Goal: Transaction & Acquisition: Purchase product/service

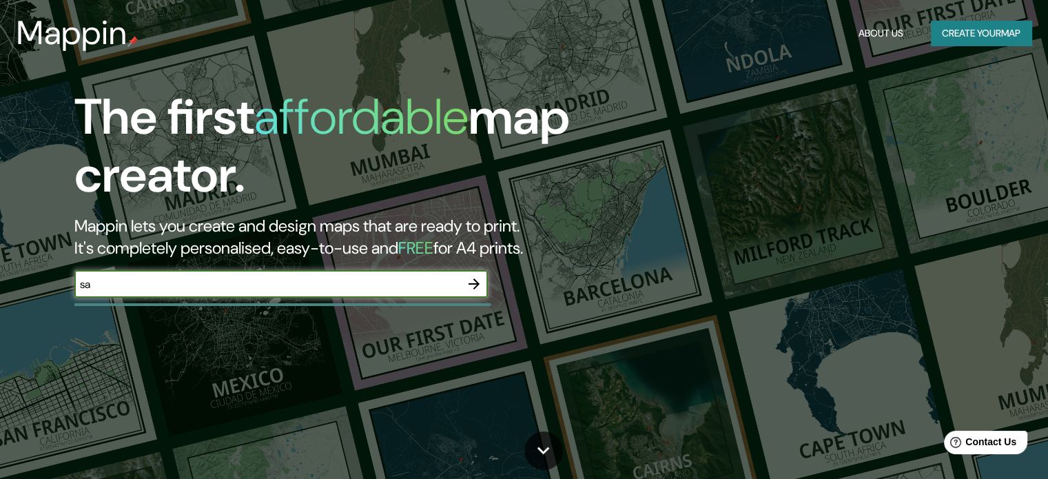
type input "s"
type input "rosario"
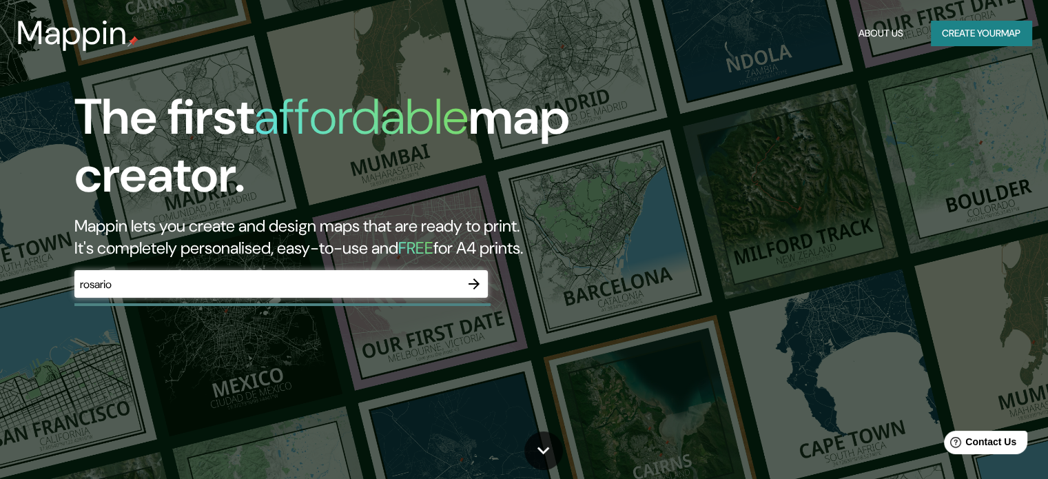
click at [473, 268] on div "The first affordable map creator. Mappin lets you create and design maps that a…" at bounding box center [336, 199] width 629 height 223
click at [474, 272] on button "button" at bounding box center [474, 284] width 28 height 28
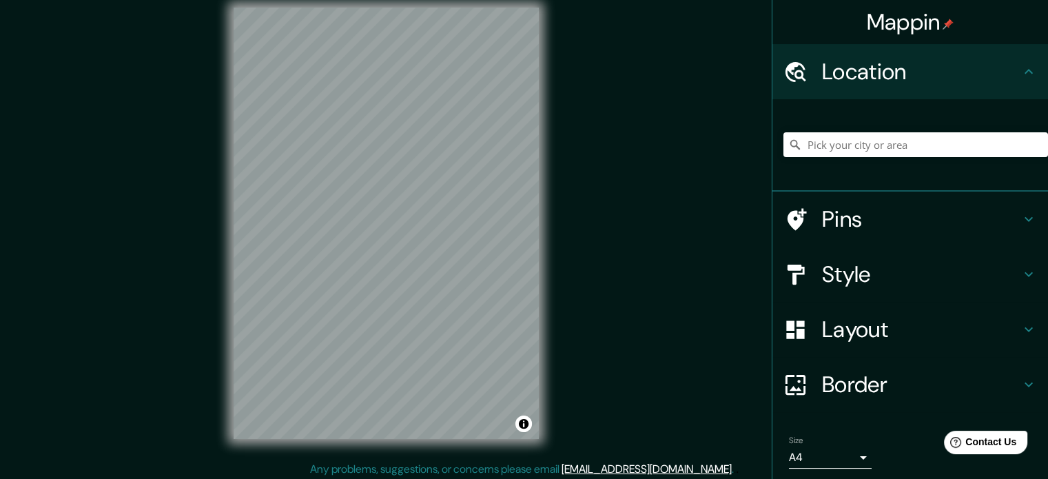
scroll to position [18, 0]
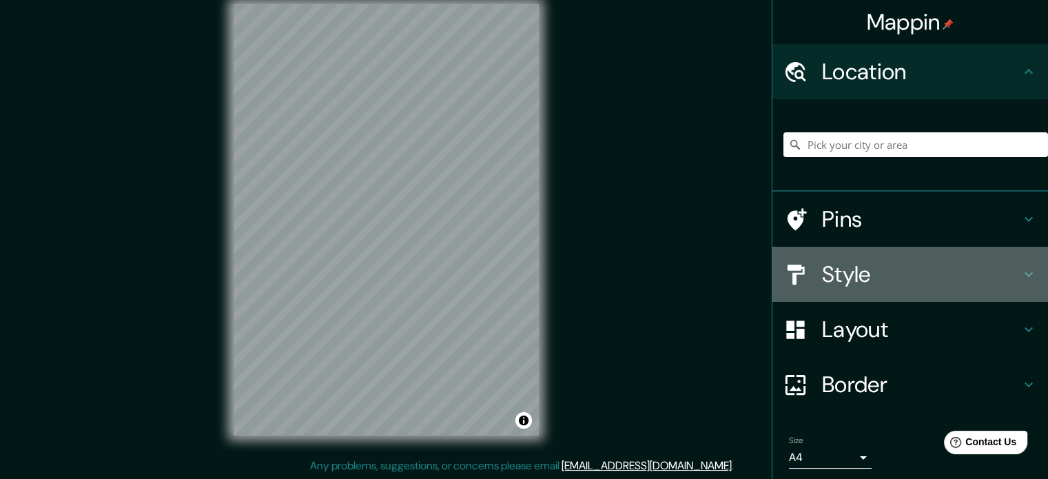
click at [890, 296] on div "Style" at bounding box center [910, 274] width 276 height 55
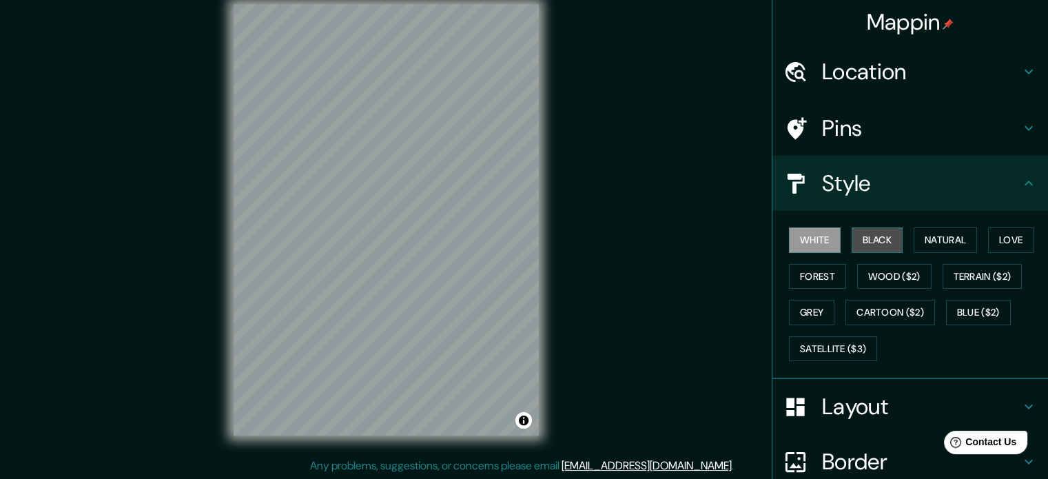
click at [852, 238] on button "Black" at bounding box center [878, 239] width 52 height 25
click at [816, 248] on button "White" at bounding box center [815, 239] width 52 height 25
click at [846, 150] on div "Pins" at bounding box center [910, 128] width 276 height 55
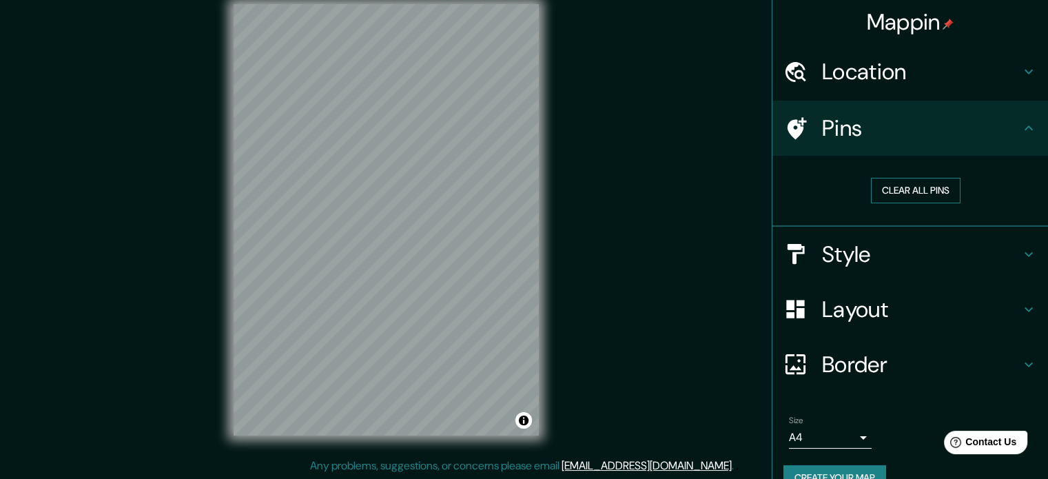
click at [874, 189] on button "Clear all pins" at bounding box center [916, 190] width 90 height 25
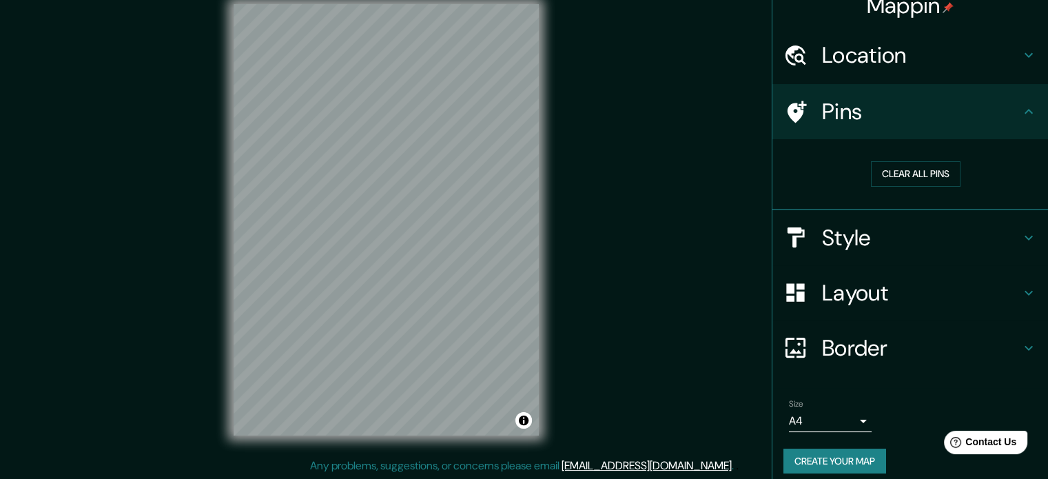
scroll to position [26, 0]
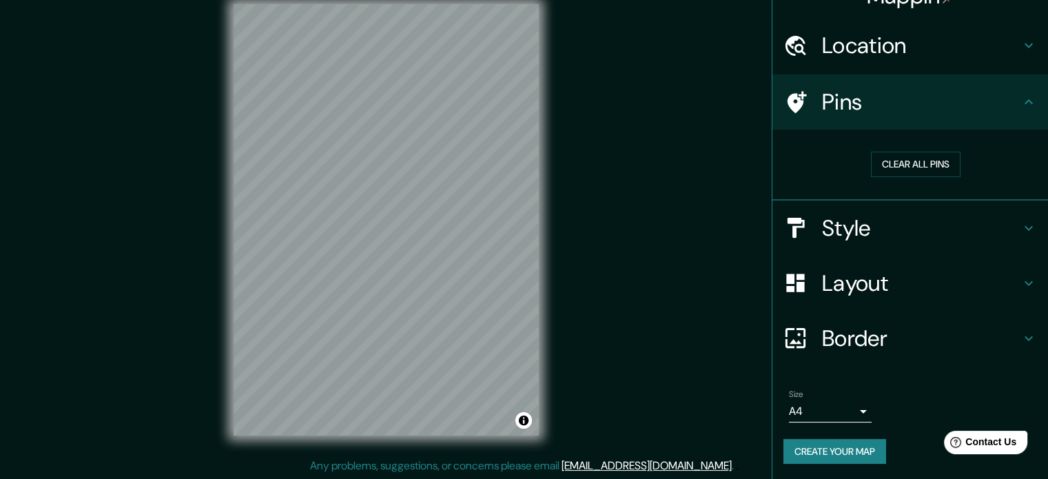
click at [857, 67] on div "Location" at bounding box center [910, 45] width 276 height 55
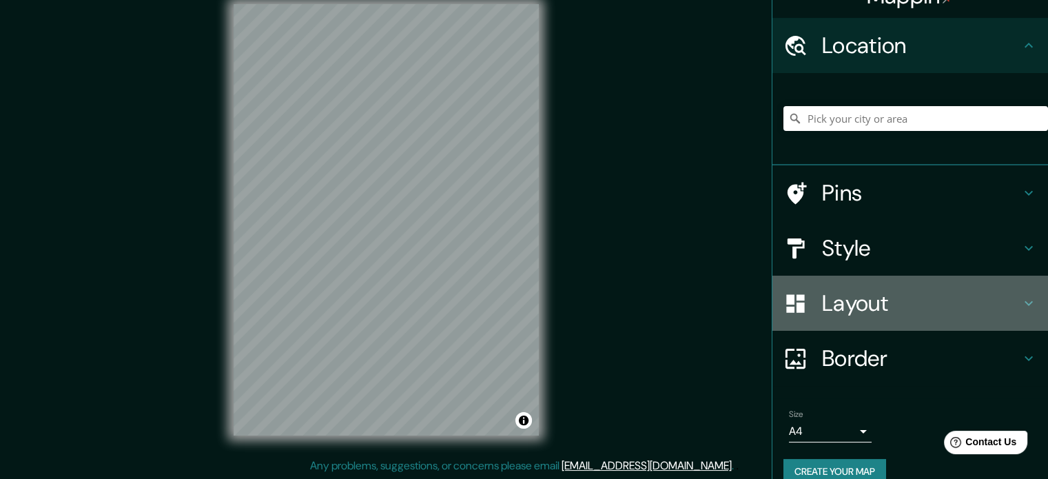
click at [948, 308] on h4 "Layout" at bounding box center [921, 303] width 198 height 28
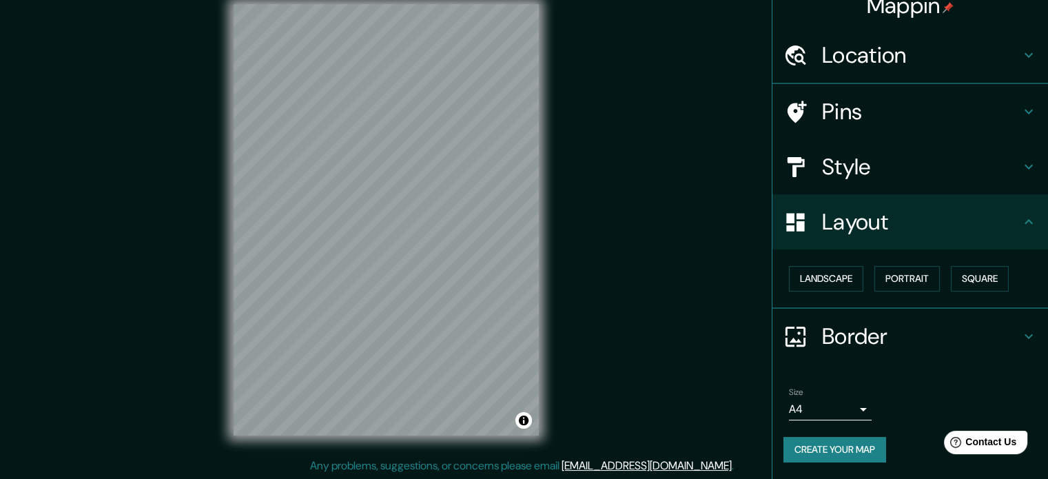
scroll to position [15, 0]
click at [838, 263] on div "Landscape [GEOGRAPHIC_DATA]" at bounding box center [915, 280] width 265 height 37
click at [835, 280] on button "Landscape" at bounding box center [826, 279] width 74 height 25
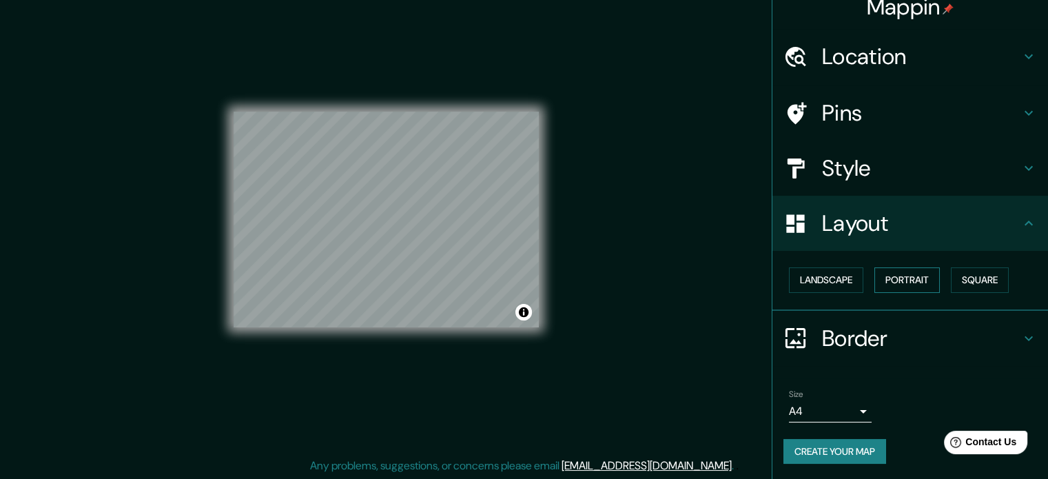
click at [876, 288] on button "Portrait" at bounding box center [906, 279] width 65 height 25
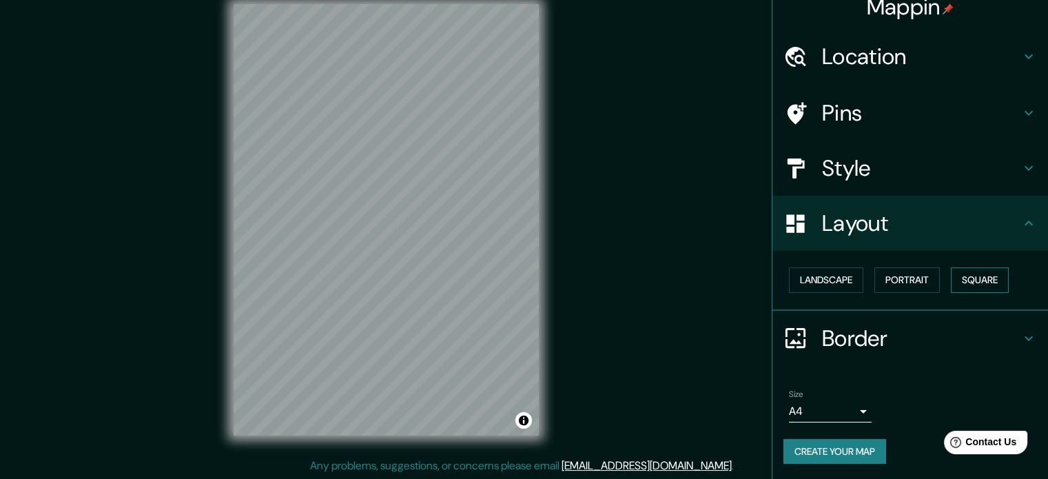
click at [976, 288] on button "Square" at bounding box center [980, 279] width 58 height 25
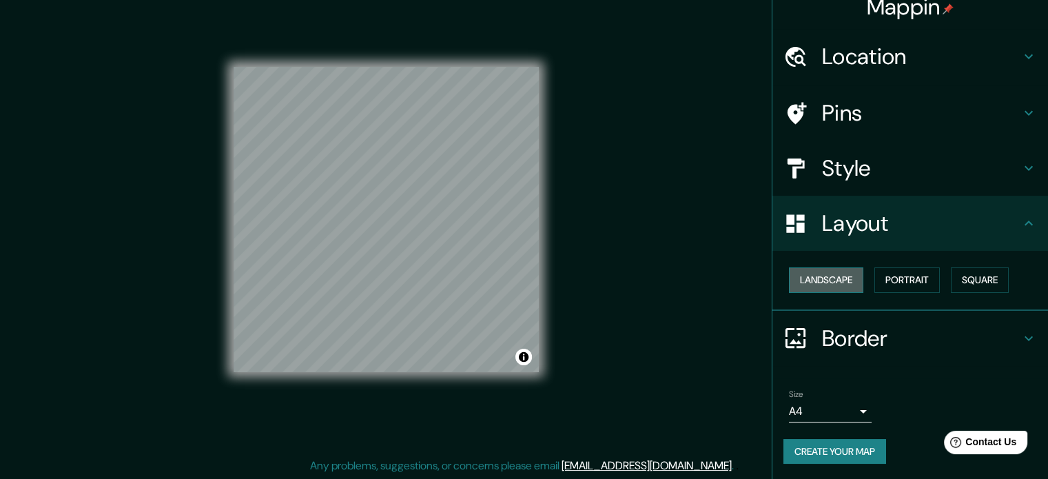
click at [815, 270] on button "Landscape" at bounding box center [826, 279] width 74 height 25
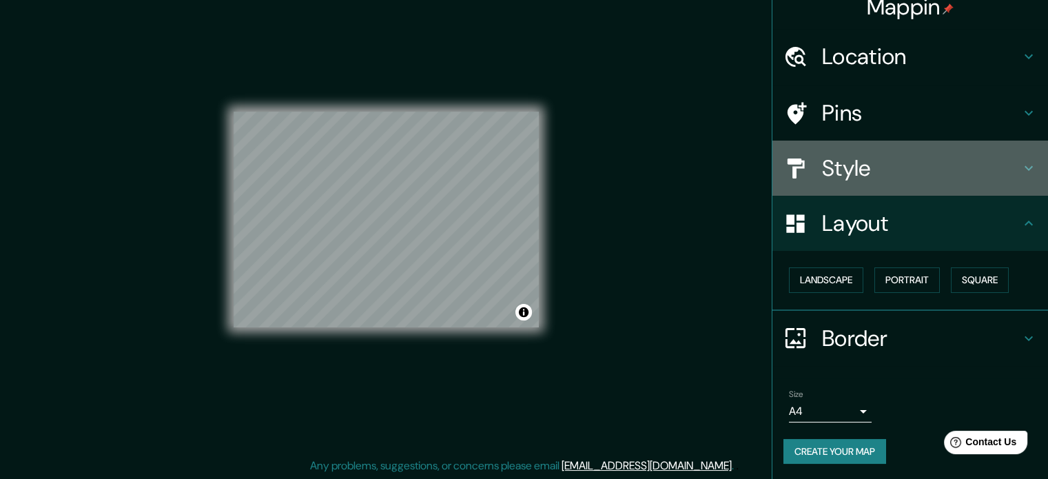
click at [886, 183] on div "Style" at bounding box center [910, 168] width 276 height 55
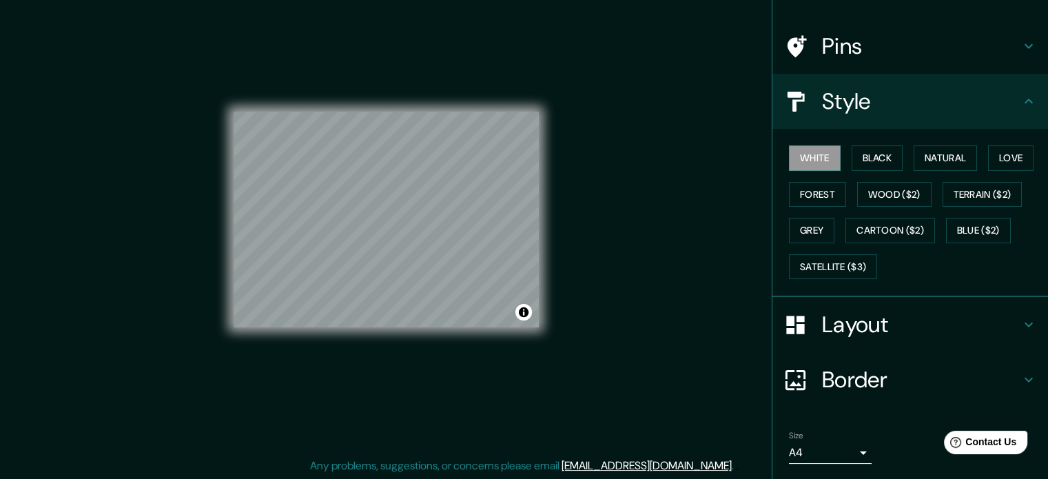
scroll to position [123, 0]
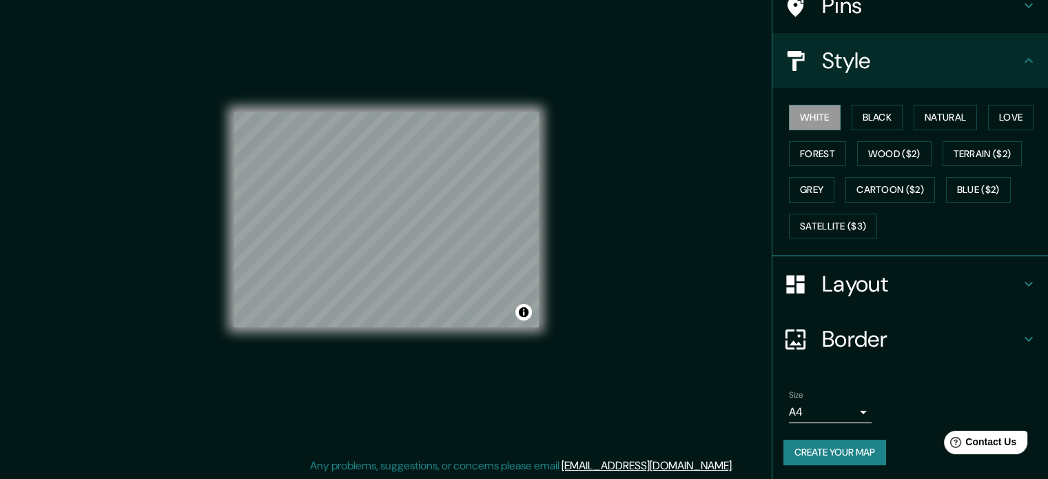
click at [831, 341] on h4 "Border" at bounding box center [921, 339] width 198 height 28
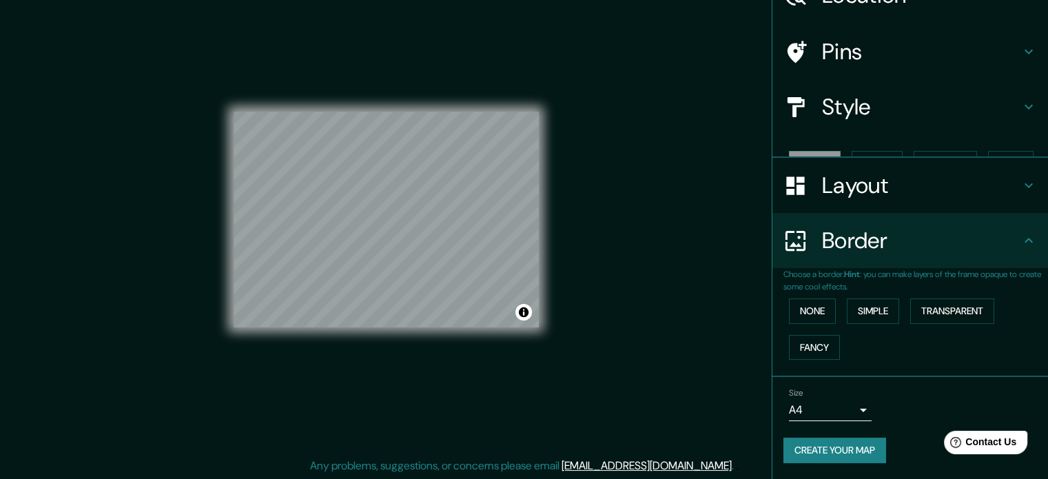
scroll to position [52, 0]
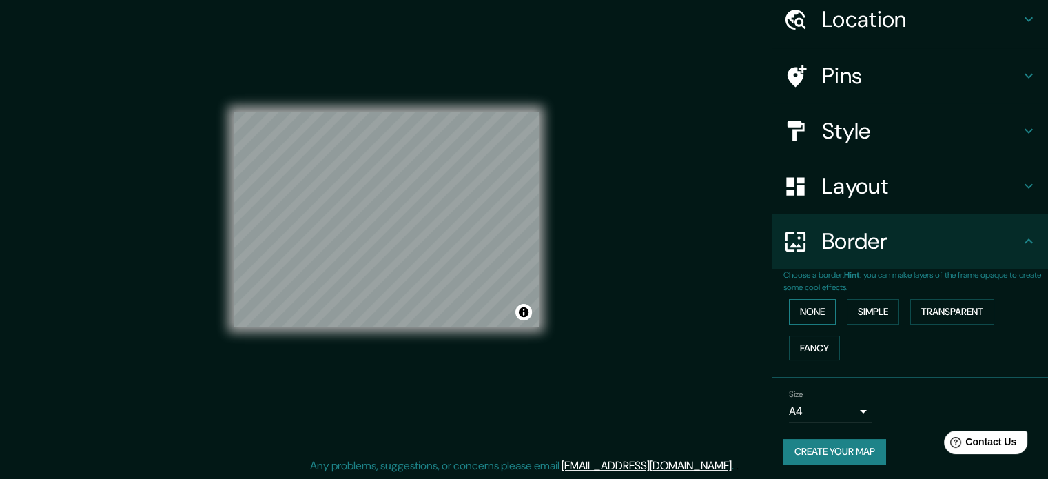
drag, startPoint x: 788, startPoint y: 287, endPoint x: 808, endPoint y: 315, distance: 33.6
click at [789, 289] on p "Choose a border. Hint : you can make layers of the frame opaque to create some …" at bounding box center [915, 281] width 265 height 25
click at [808, 315] on button "None" at bounding box center [812, 311] width 47 height 25
click at [873, 326] on div "None Simple Transparent Fancy" at bounding box center [915, 330] width 265 height 72
click at [870, 316] on button "Simple" at bounding box center [873, 311] width 52 height 25
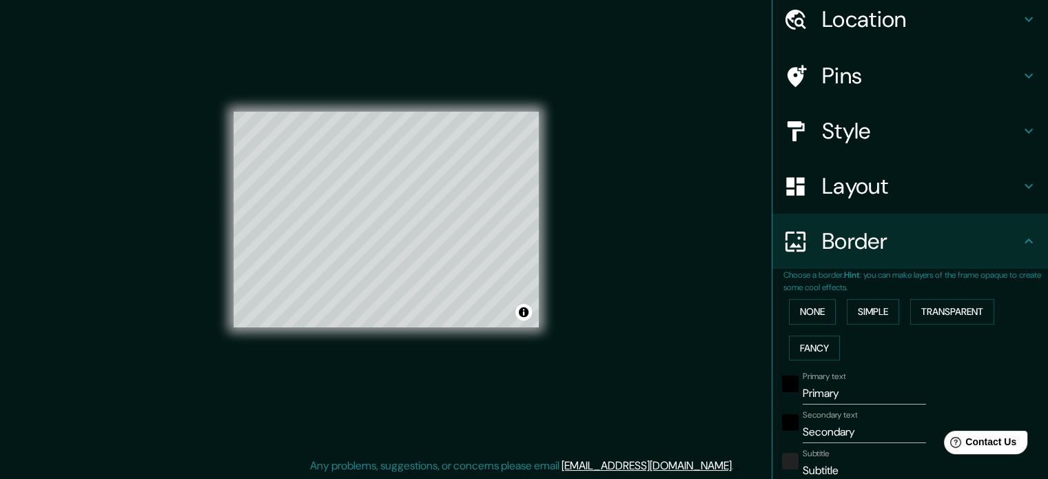
click at [934, 336] on div "None Simple Transparent Fancy" at bounding box center [915, 330] width 265 height 72
click at [975, 338] on div "None Simple Transparent Fancy" at bounding box center [915, 330] width 265 height 72
